Goal: Information Seeking & Learning: Learn about a topic

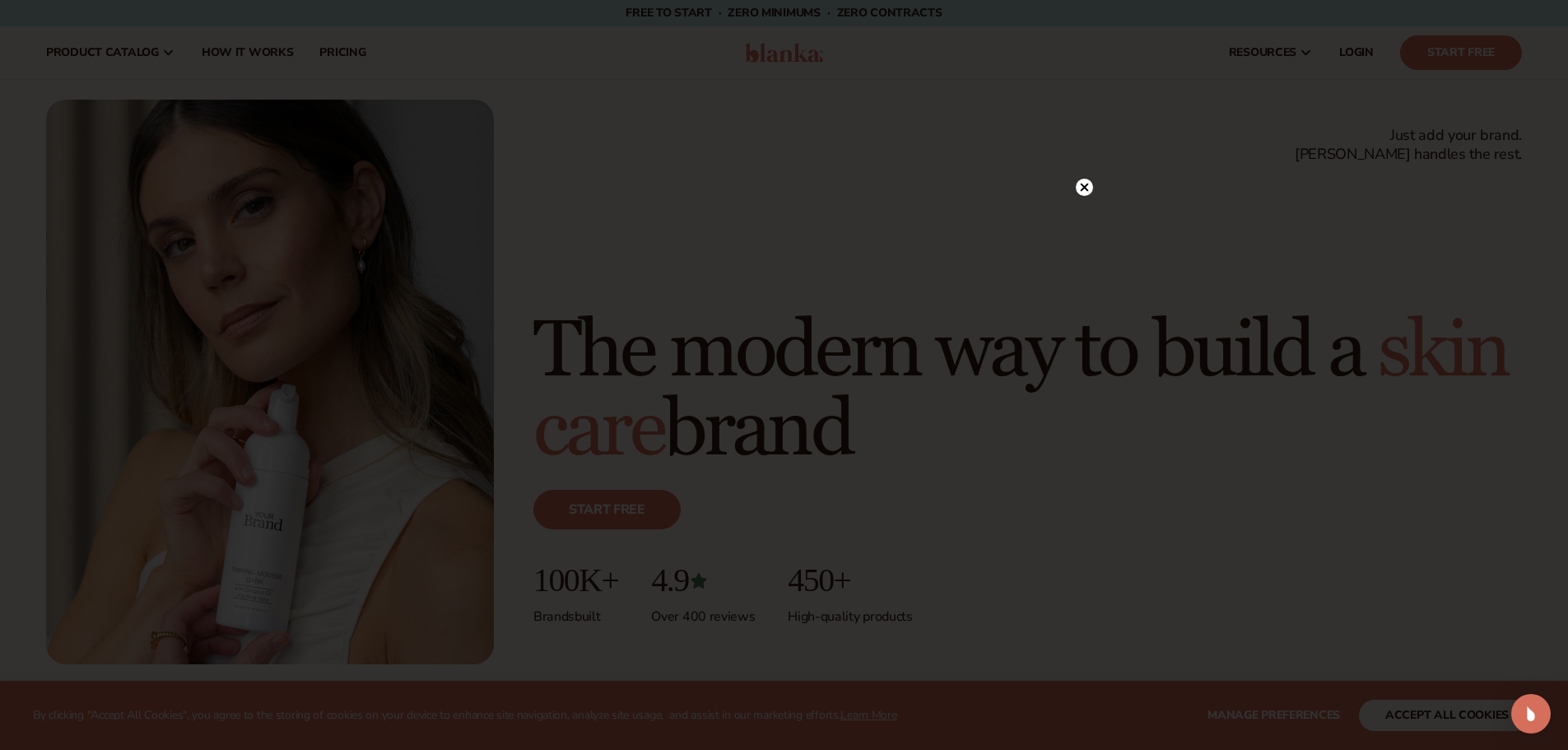
click at [1084, 188] on icon at bounding box center [1083, 188] width 8 height 8
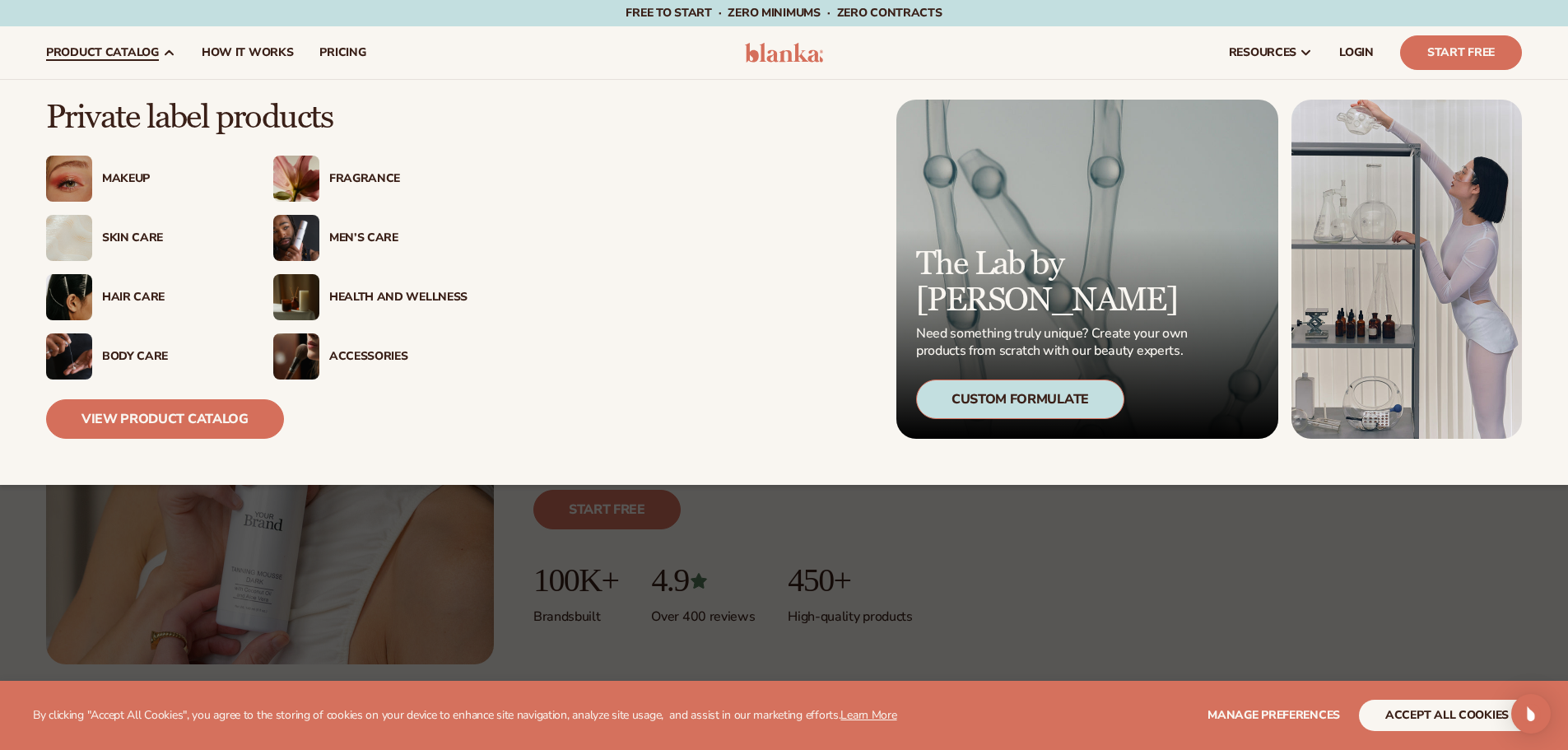
click at [126, 293] on div "Hair Care" at bounding box center [171, 297] width 139 height 14
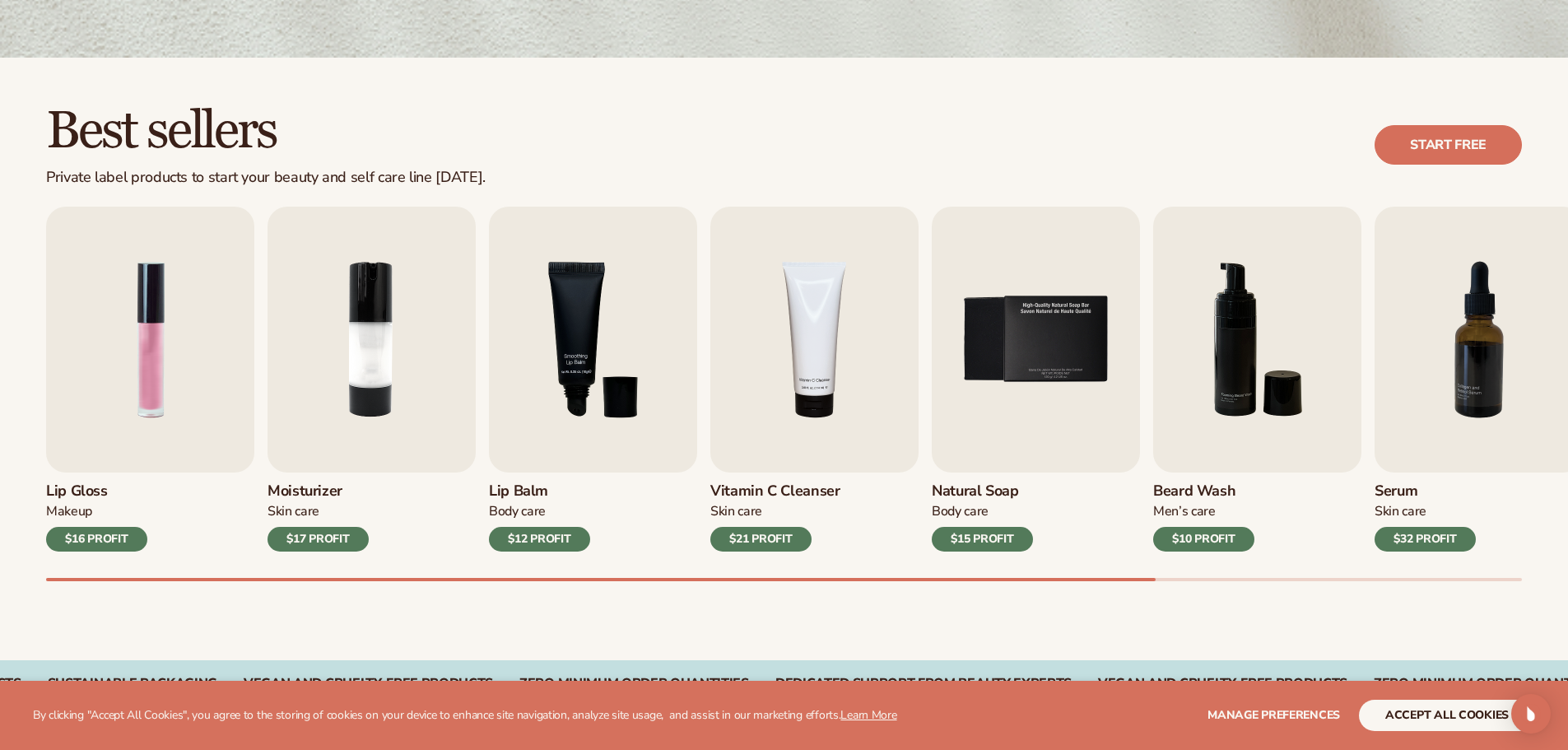
scroll to position [494, 0]
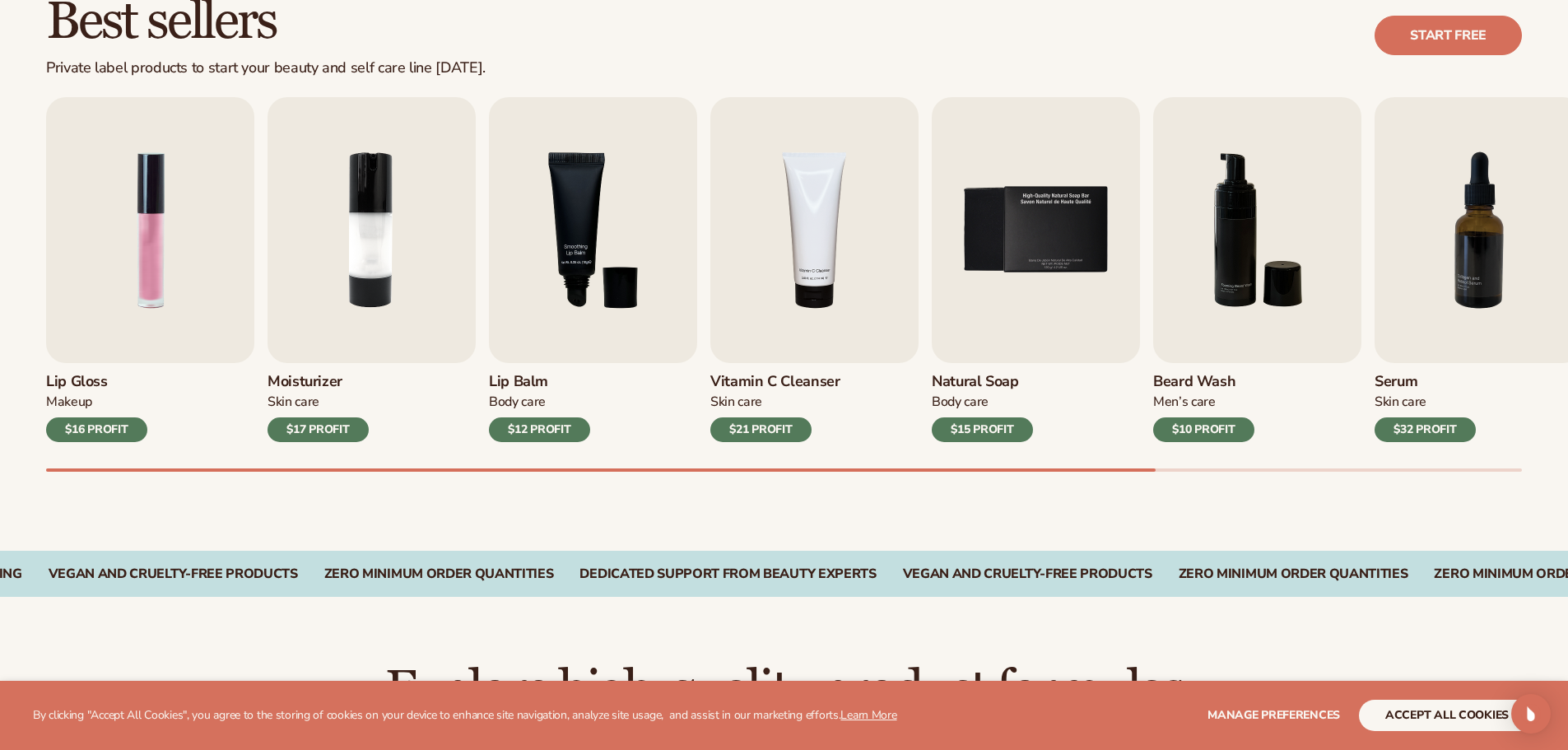
click at [792, 494] on div "Best sellers Private label products to start your beauty and self care line [DA…" at bounding box center [784, 249] width 1568 height 603
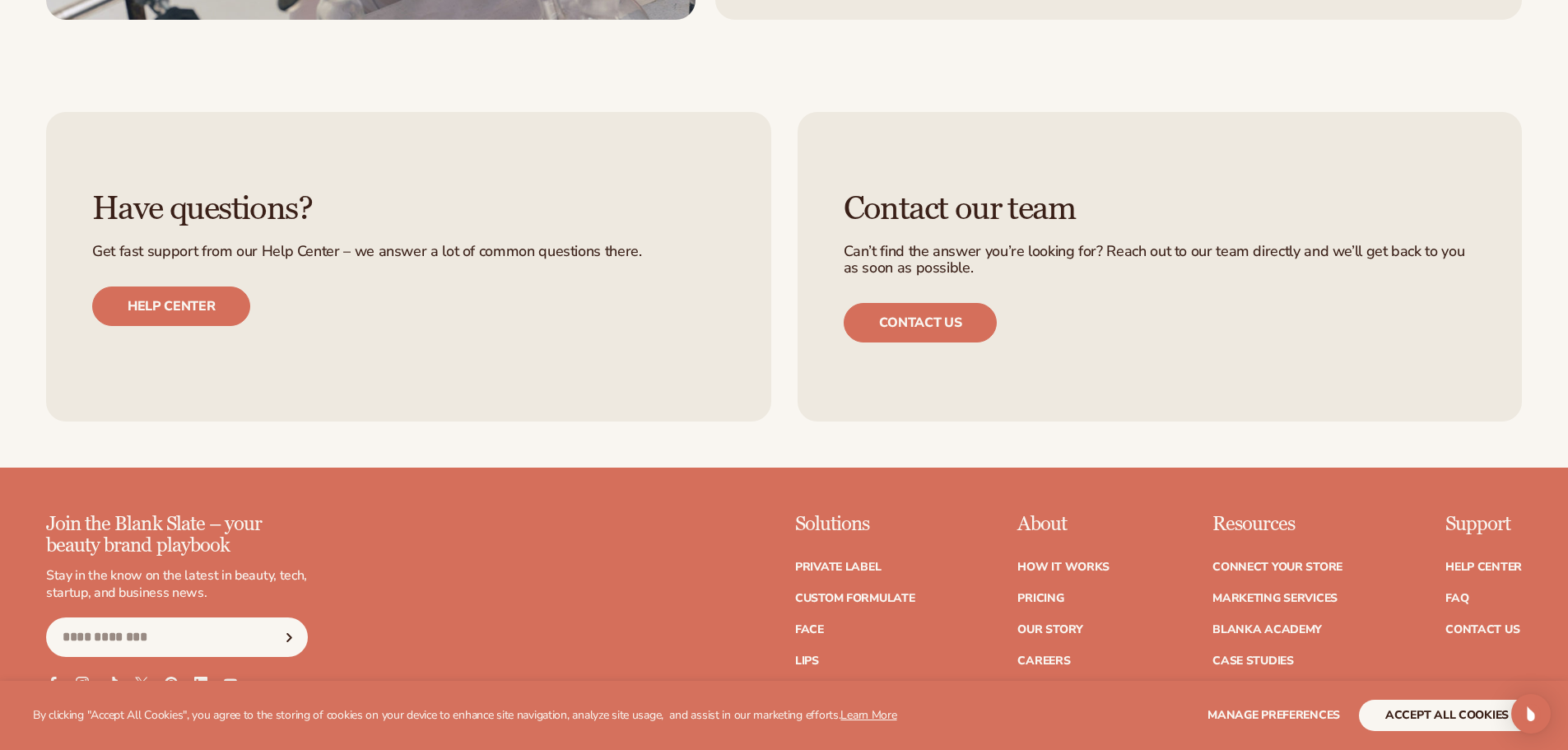
scroll to position [3185, 0]
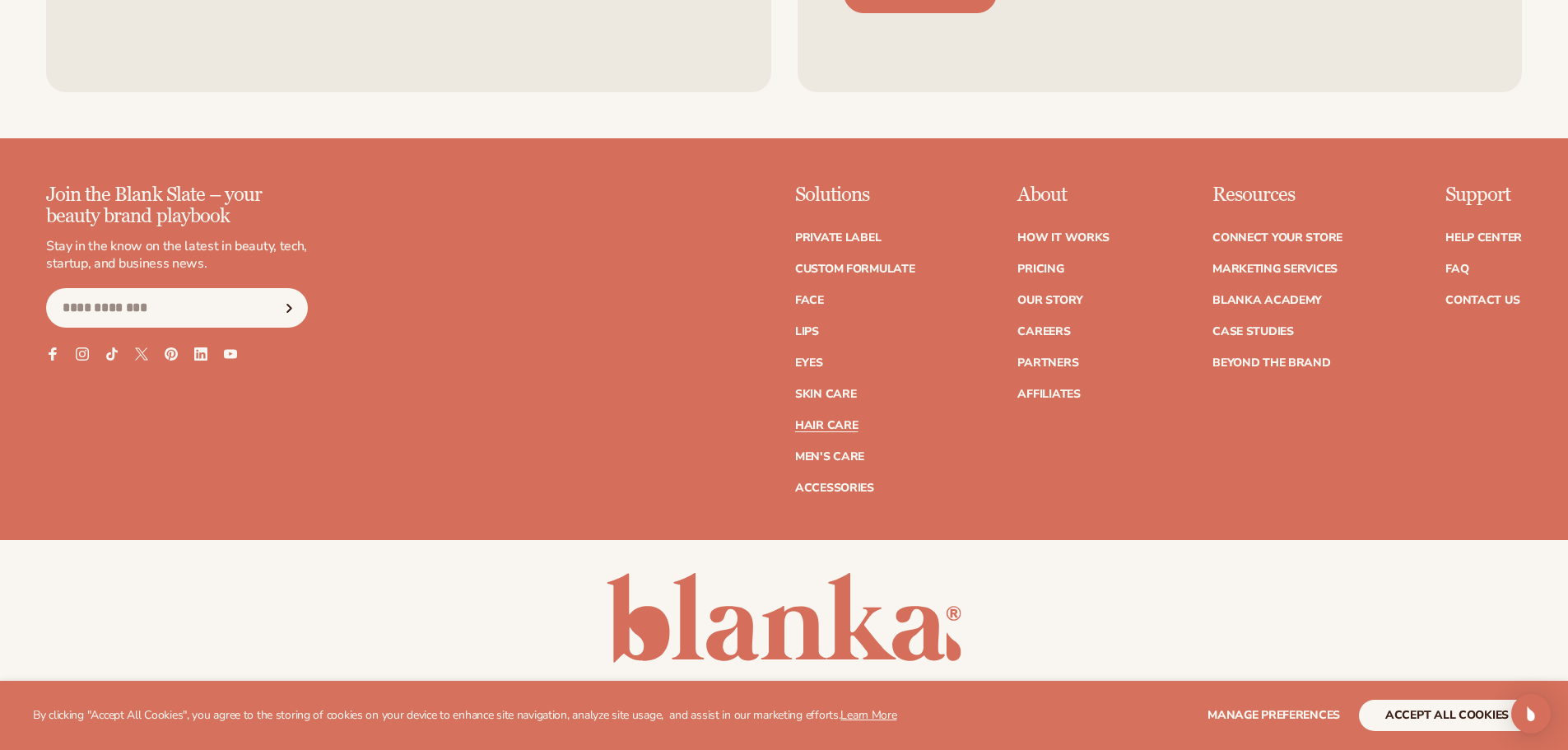
click at [840, 426] on link "Hair Care" at bounding box center [826, 425] width 62 height 11
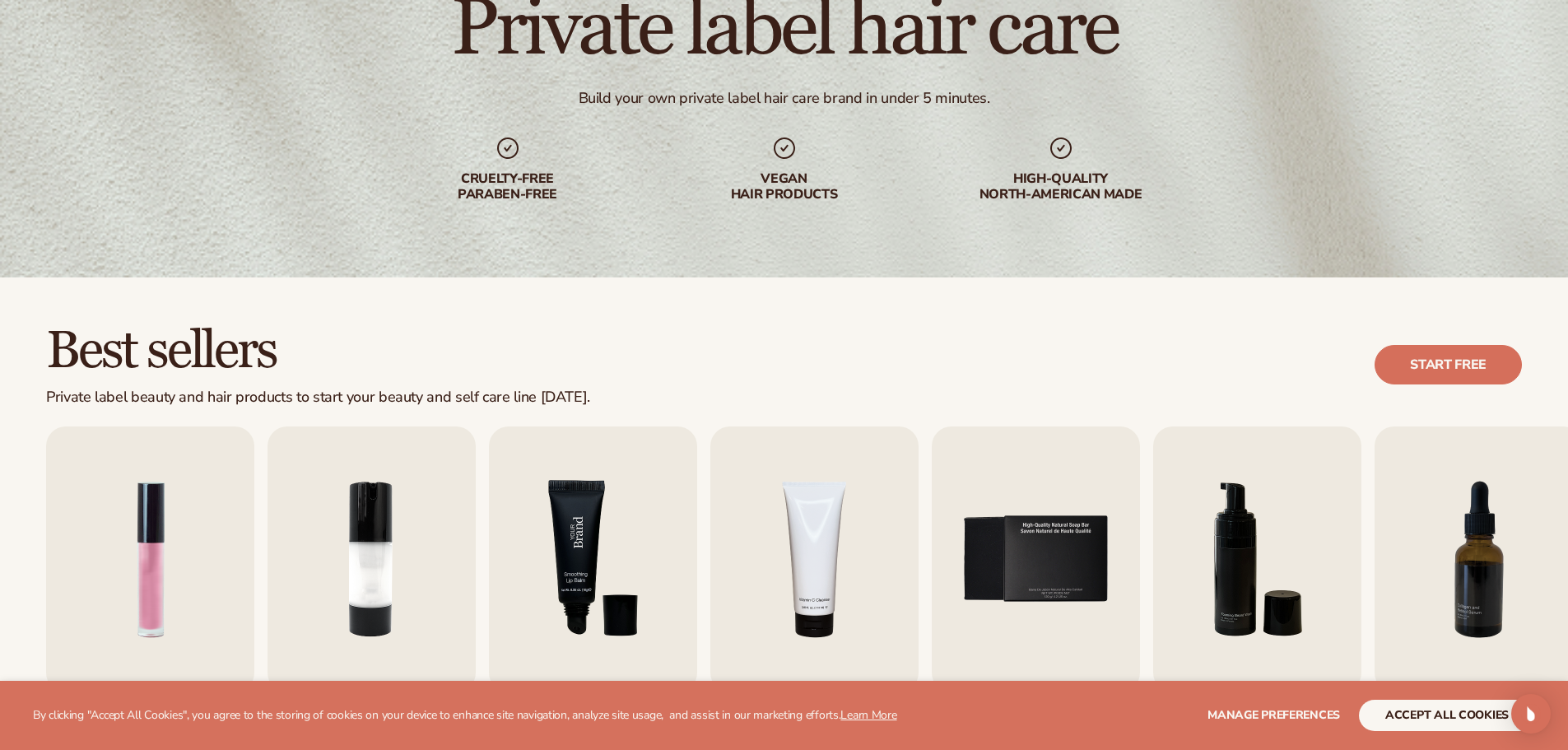
scroll to position [494, 0]
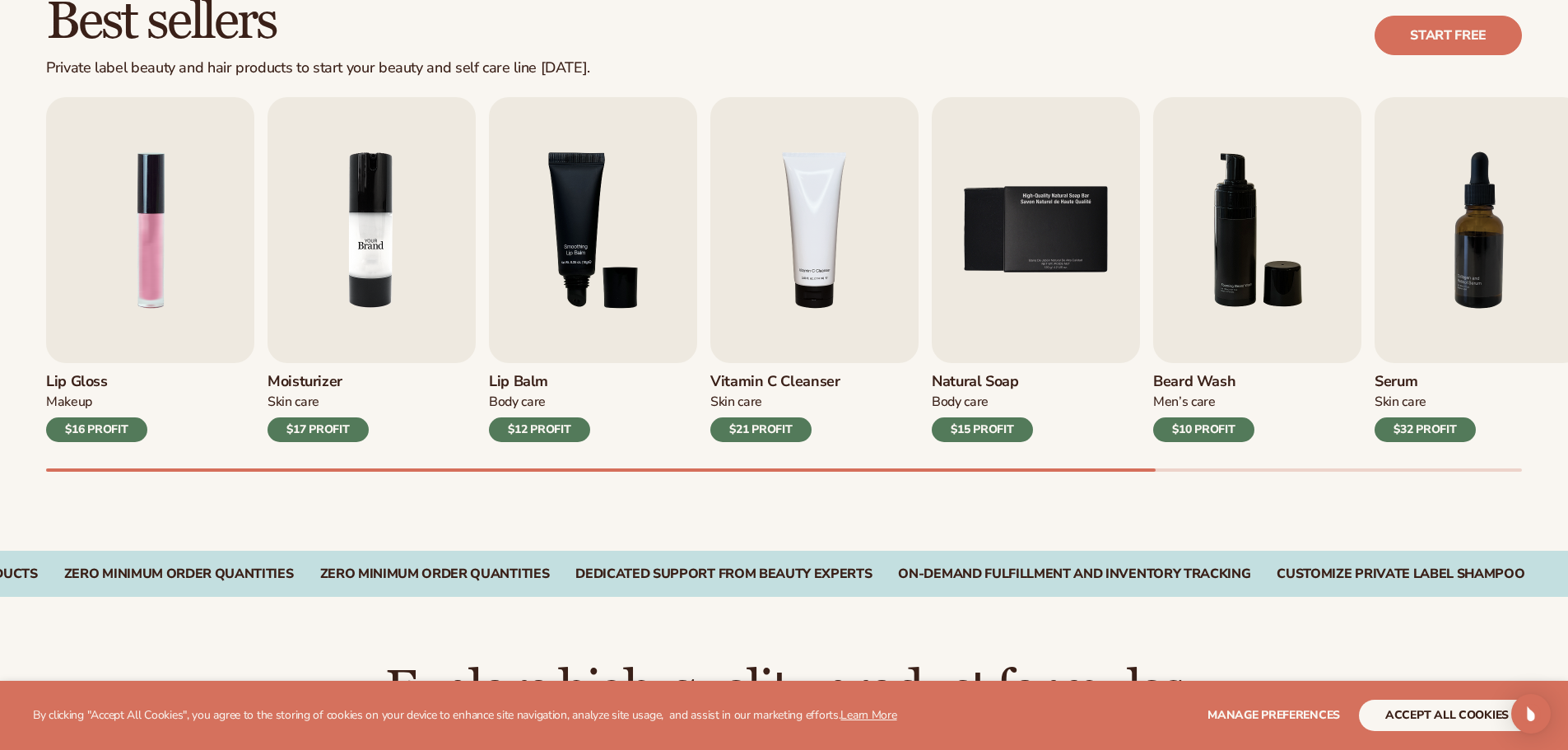
click at [363, 238] on img "2 / 9" at bounding box center [371, 230] width 208 height 266
click at [368, 268] on img "2 / 9" at bounding box center [371, 230] width 208 height 266
click at [548, 261] on img "3 / 9" at bounding box center [593, 230] width 208 height 266
click at [586, 212] on img "3 / 9" at bounding box center [593, 230] width 208 height 266
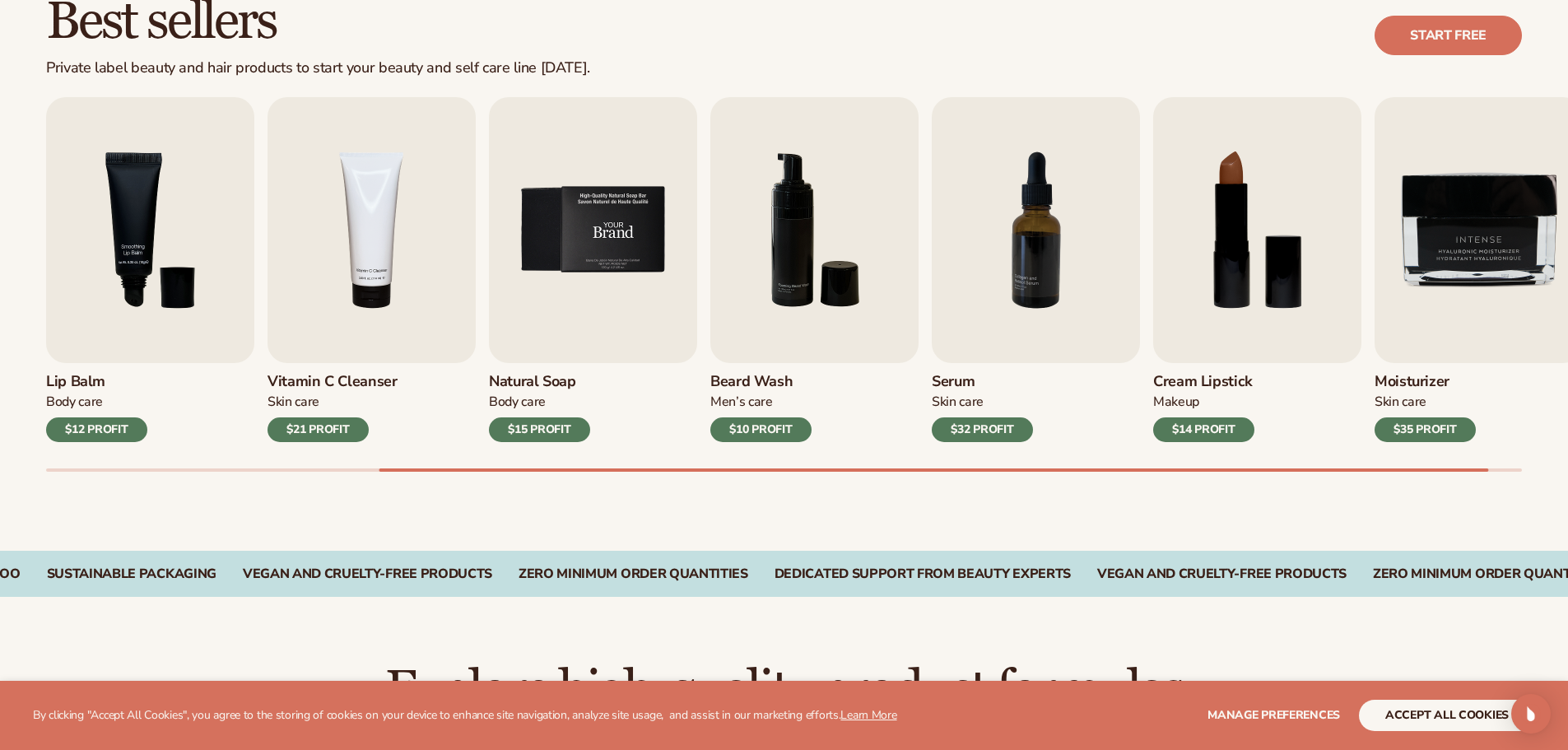
click at [593, 241] on img "5 / 9" at bounding box center [593, 230] width 208 height 266
click at [597, 231] on img "5 / 9" at bounding box center [593, 230] width 208 height 266
click at [612, 258] on img "5 / 9" at bounding box center [593, 230] width 208 height 266
click at [611, 229] on img "5 / 9" at bounding box center [593, 230] width 208 height 266
click at [610, 206] on img "5 / 9" at bounding box center [593, 230] width 208 height 266
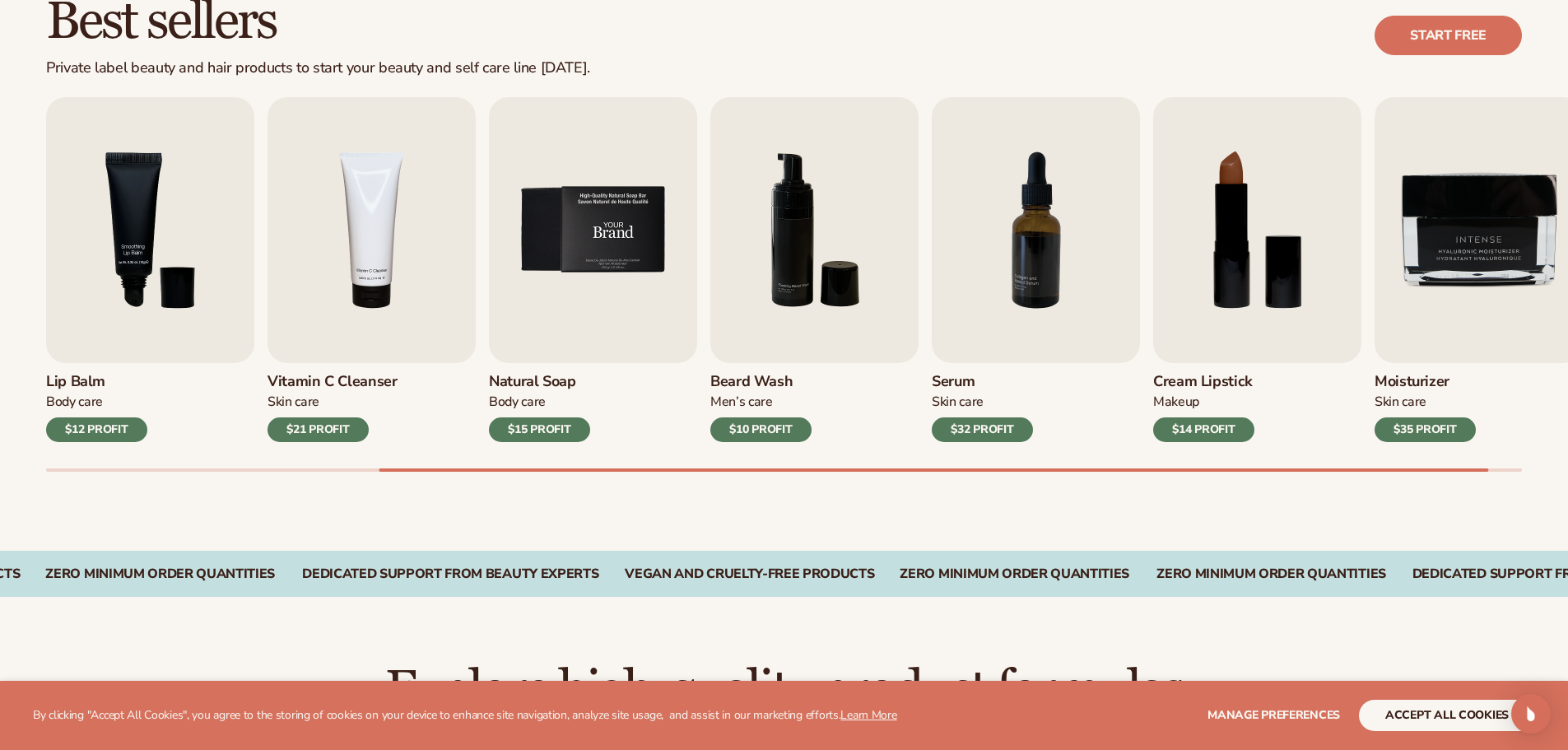
click at [601, 249] on img "5 / 9" at bounding box center [593, 230] width 208 height 266
click at [600, 264] on img "5 / 9" at bounding box center [593, 230] width 208 height 266
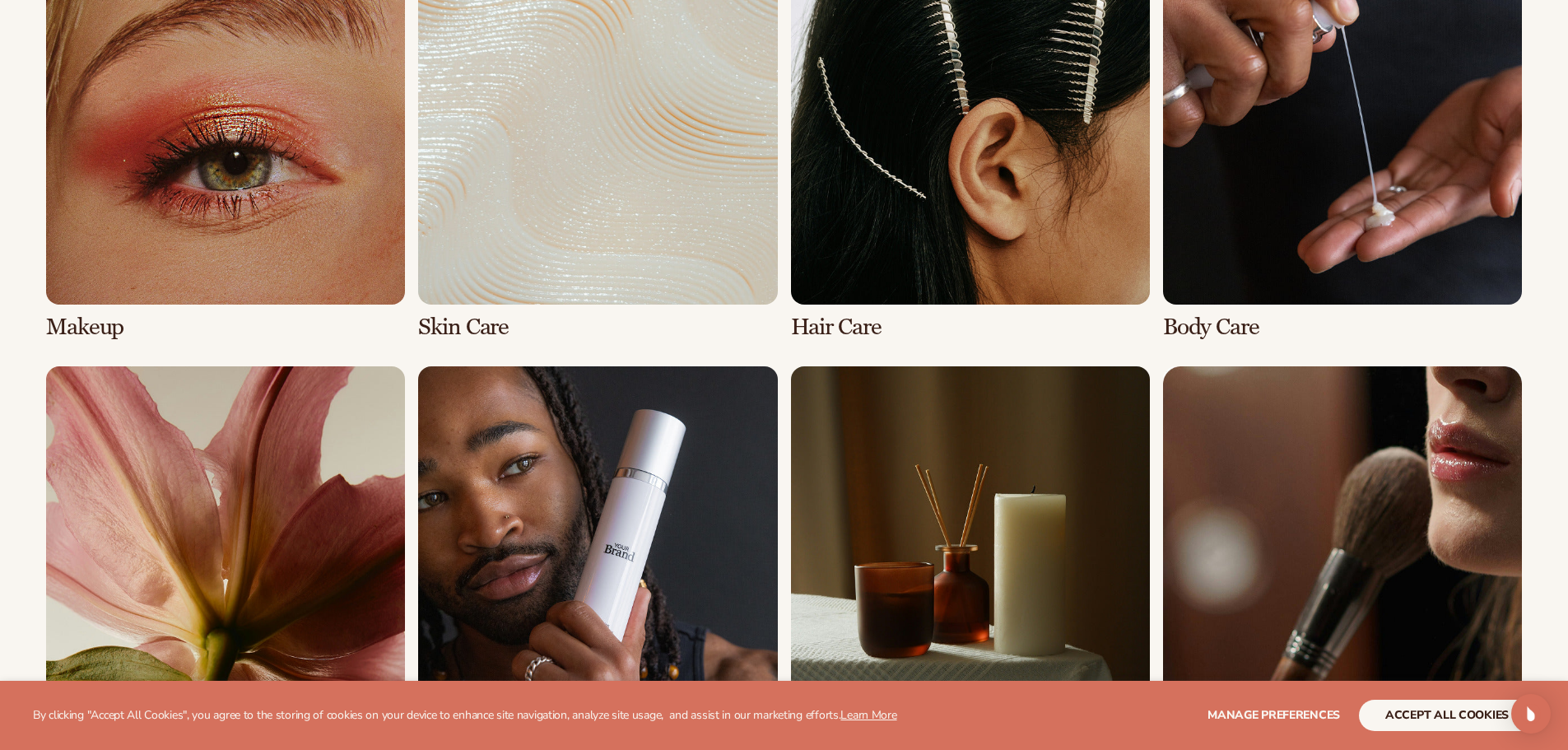
scroll to position [1647, 0]
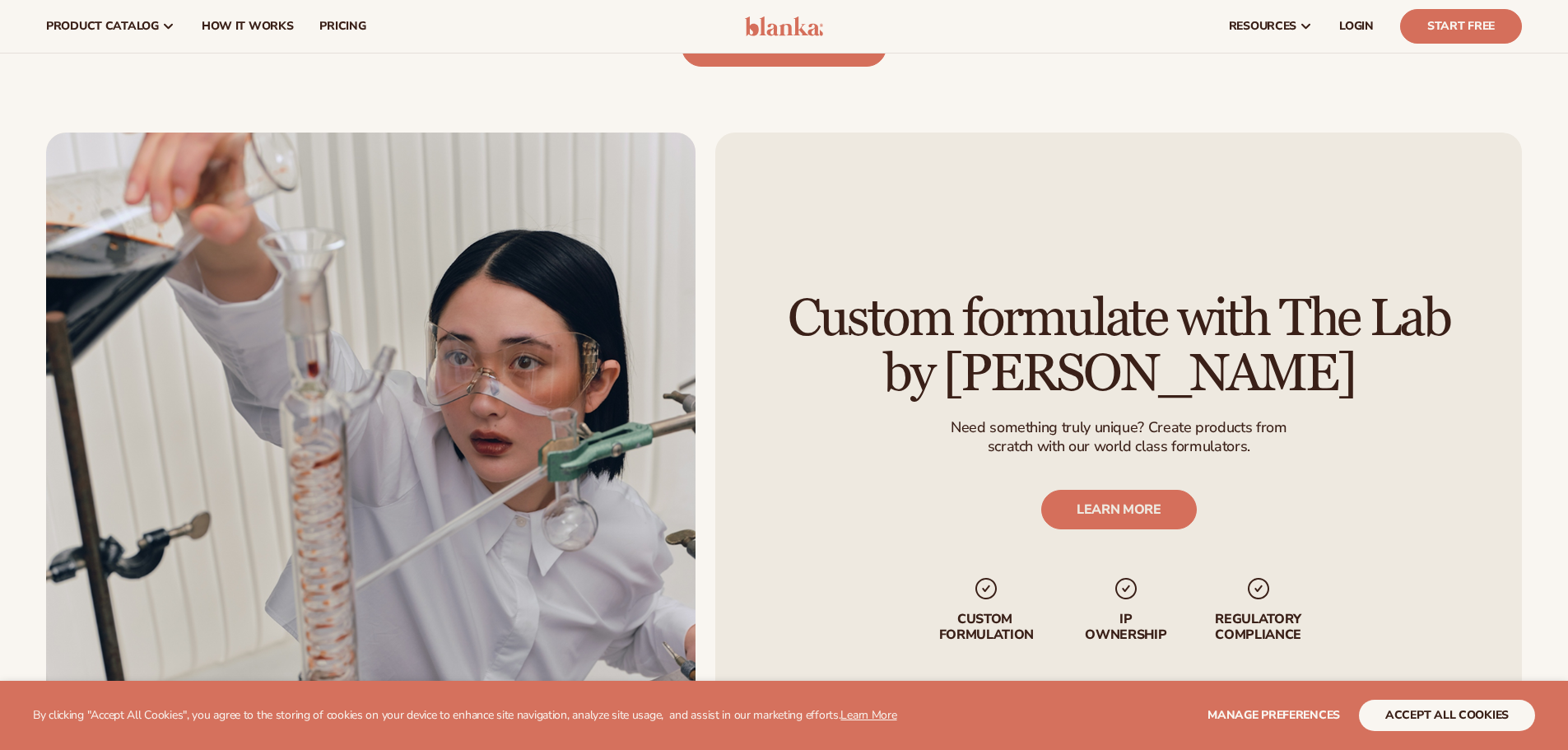
scroll to position [1877, 0]
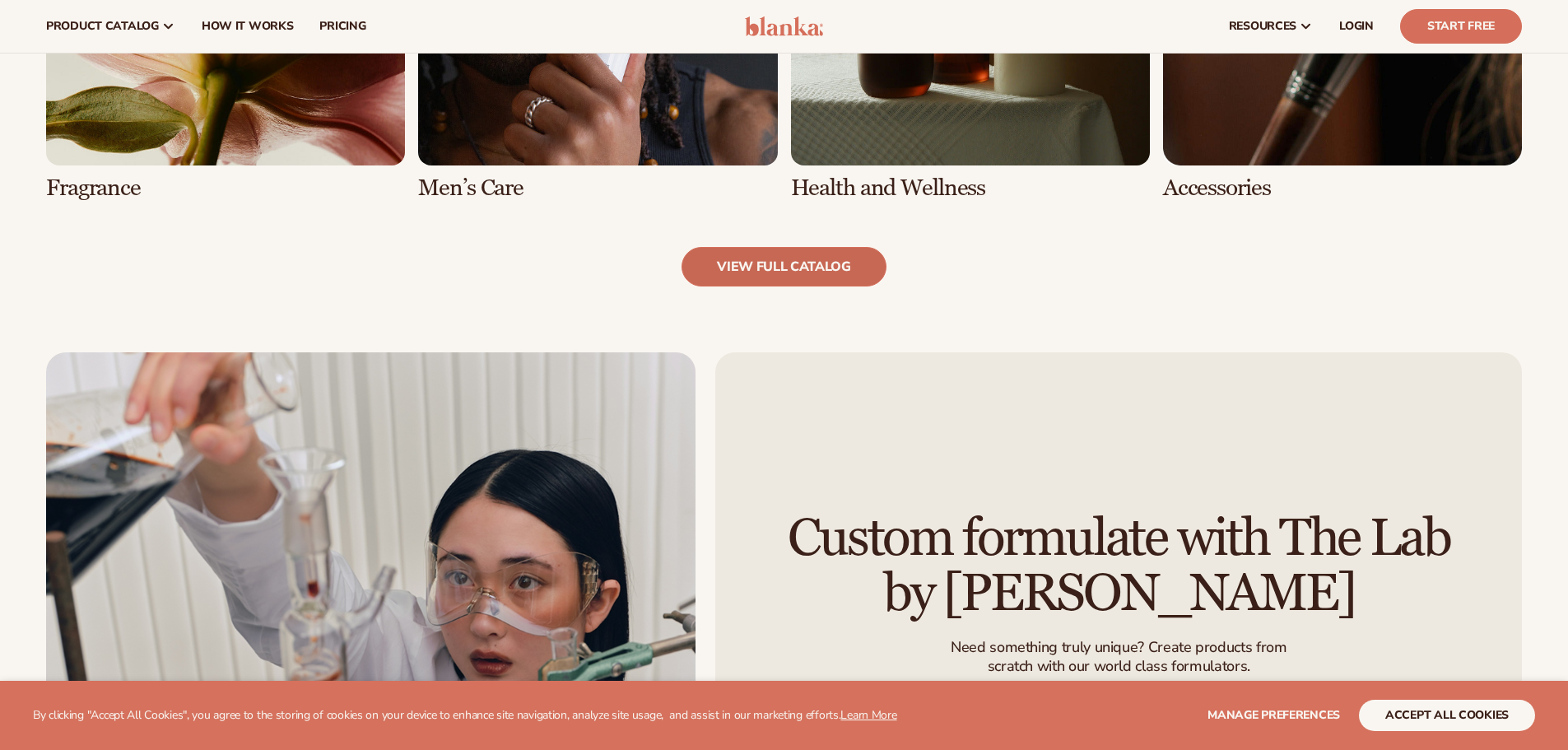
click at [756, 270] on link "view full catalog" at bounding box center [784, 267] width 205 height 40
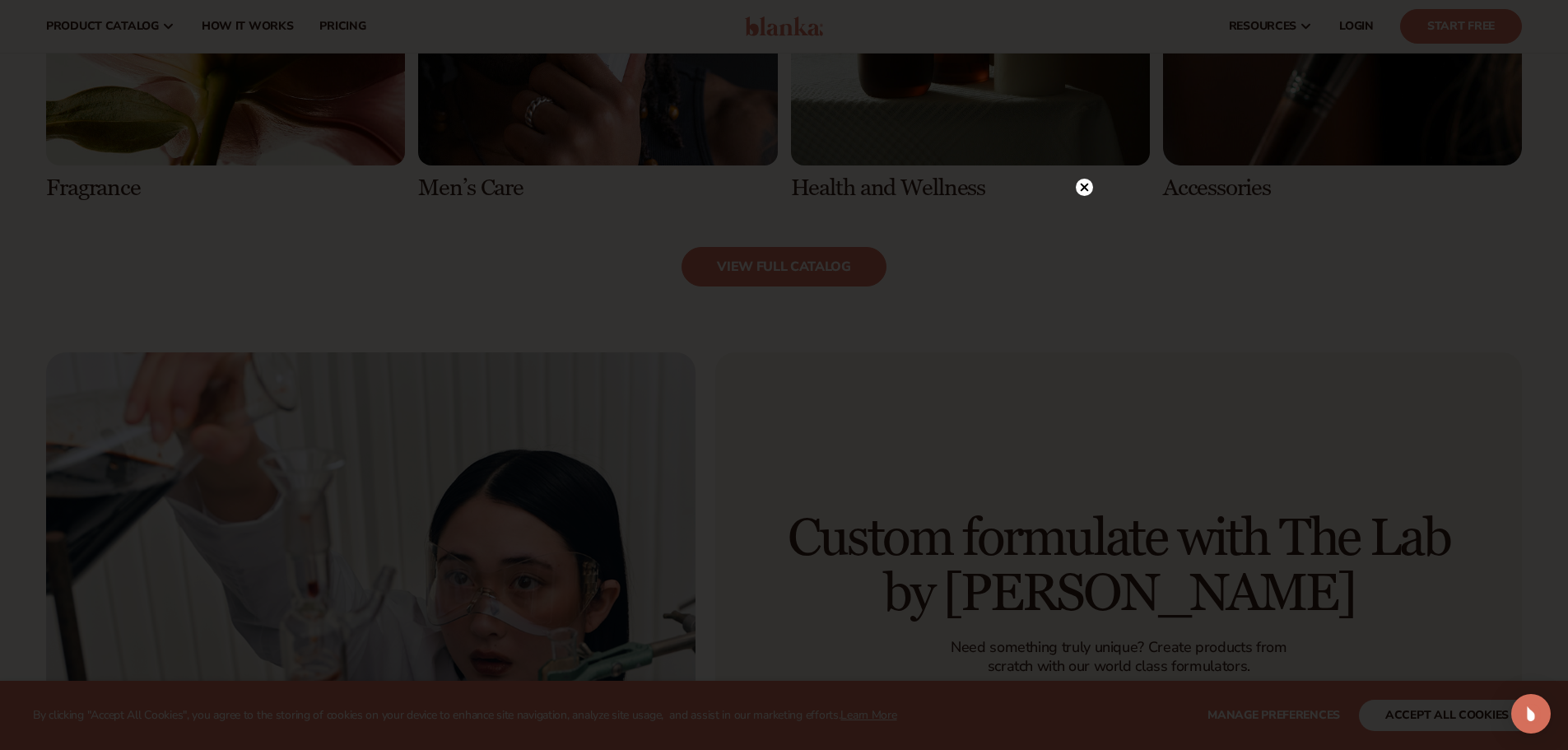
drag, startPoint x: 1085, startPoint y: 185, endPoint x: 1078, endPoint y: 192, distance: 9.9
click at [1085, 185] on icon at bounding box center [1084, 187] width 17 height 17
